Goal: Information Seeking & Learning: Learn about a topic

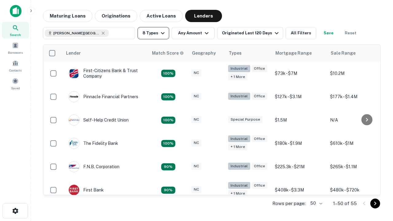
click at [153, 33] on button "8 Types" at bounding box center [153, 33] width 32 height 12
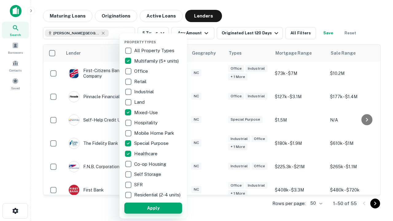
click at [153, 208] on button "Apply" at bounding box center [153, 207] width 58 height 11
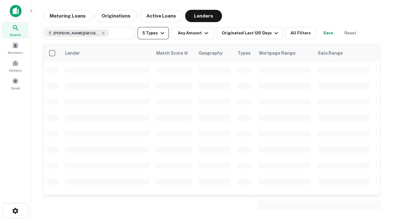
click at [153, 33] on button "5 Types" at bounding box center [152, 33] width 31 height 12
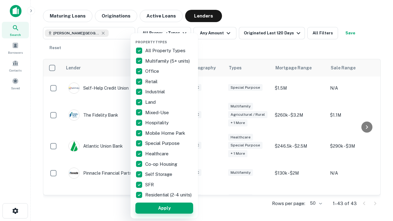
click at [164, 208] on button "Apply" at bounding box center [164, 207] width 58 height 11
